Goal: Book appointment/travel/reservation

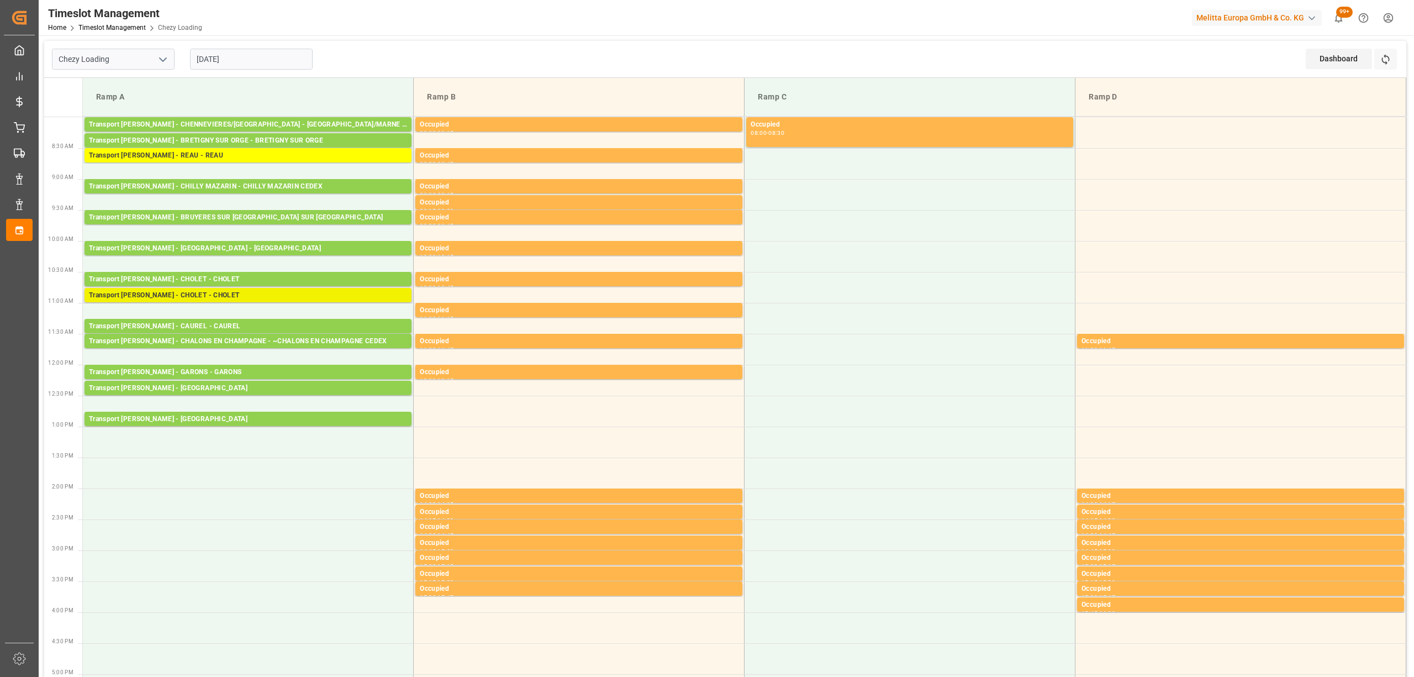
click at [272, 297] on div "Transport [PERSON_NAME] - CHOLET - CHOLET" at bounding box center [248, 295] width 318 height 11
